Goal: Information Seeking & Learning: Understand process/instructions

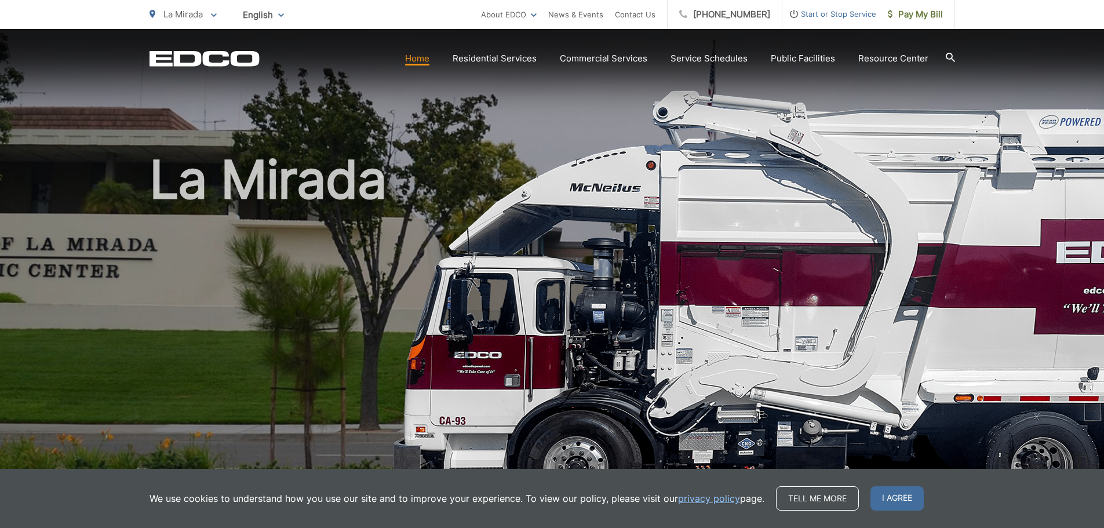
click at [491, 51] on section "Home Residential Services Curbside Pickup Recycling Organic Recycling Trash Hou…" at bounding box center [607, 59] width 695 height 22
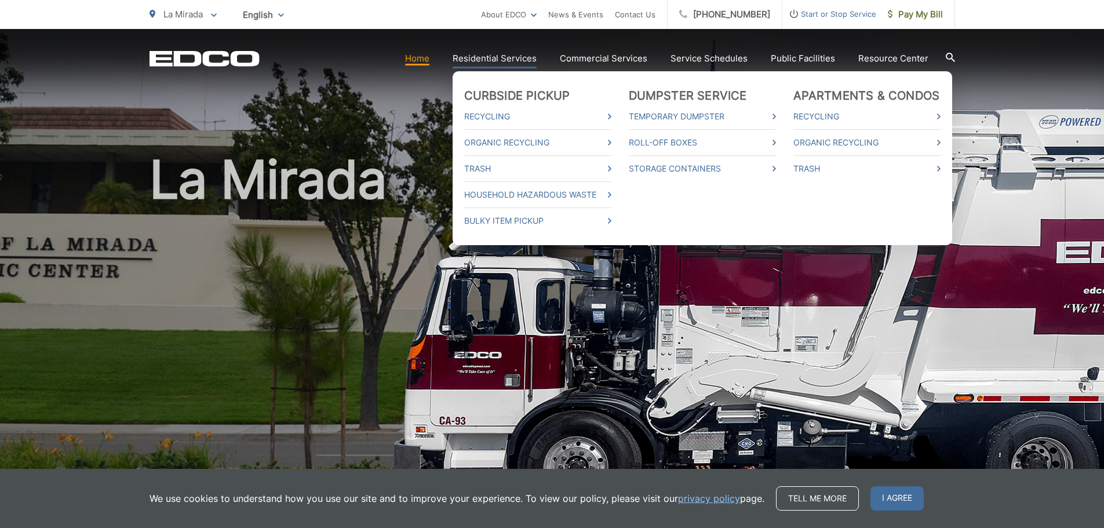
click at [490, 57] on link "Residential Services" at bounding box center [494, 59] width 84 height 14
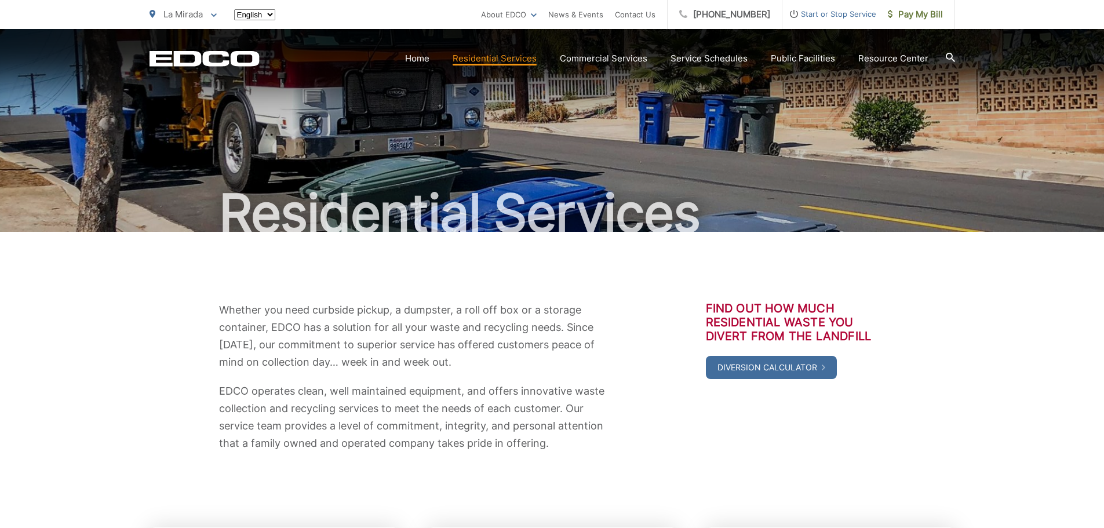
click at [490, 57] on html "Home Back Home Residential Services Curbside Pickup Recycling Organic Recycling…" at bounding box center [552, 264] width 1104 height 528
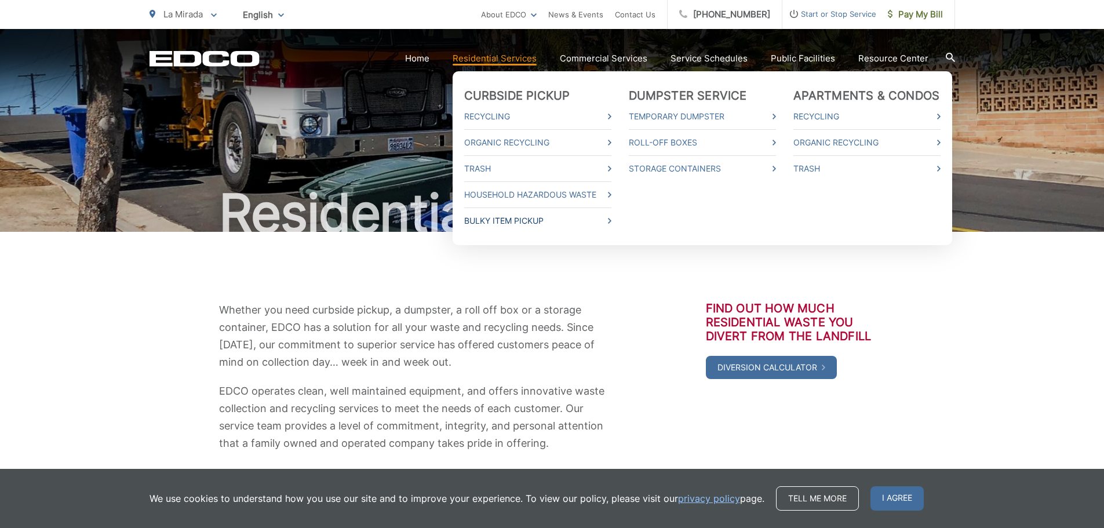
click at [530, 224] on link "Bulky Item Pickup" at bounding box center [537, 221] width 147 height 14
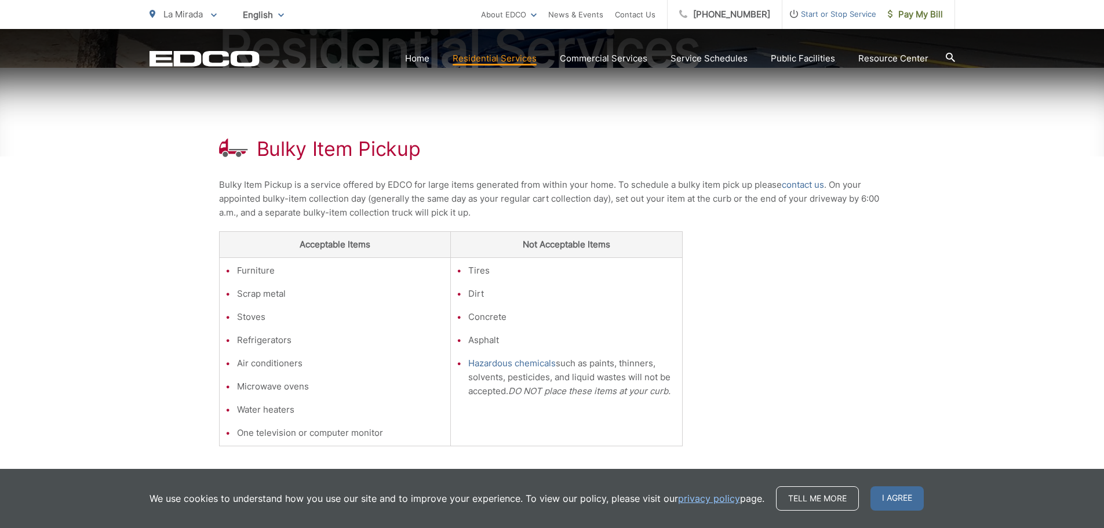
scroll to position [174, 0]
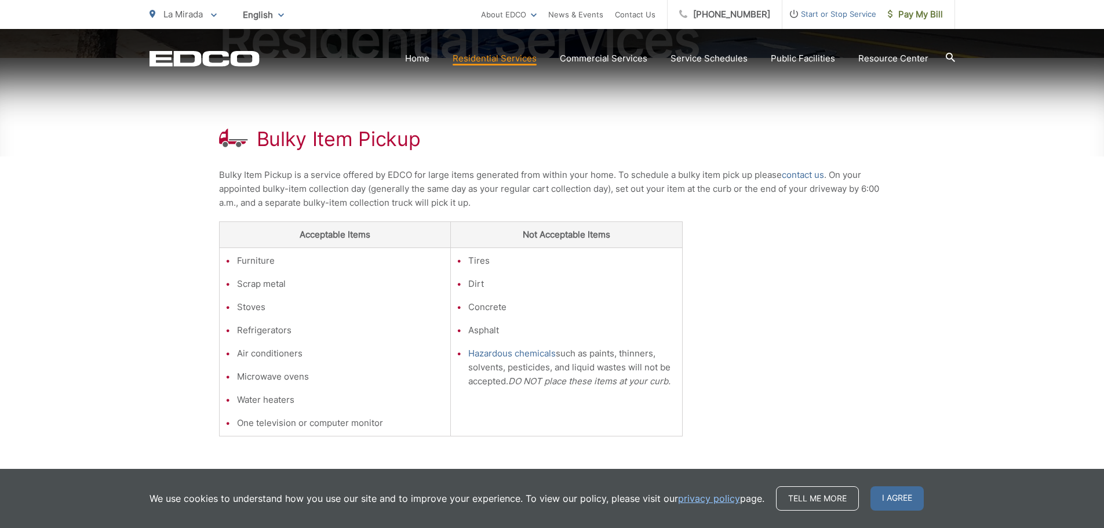
click at [698, 122] on div "Bulky Item Pickup Bulky Item Pickup is a service offered by EDCO for large item…" at bounding box center [552, 289] width 666 height 462
click at [815, 334] on div "Bulky Item Pickup Bulky Item Pickup is a service offered by EDCO for large item…" at bounding box center [552, 289] width 666 height 462
